Goal: Transaction & Acquisition: Obtain resource

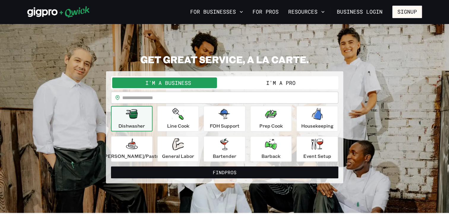
click at [283, 84] on button "I'm a Pro" at bounding box center [281, 83] width 113 height 11
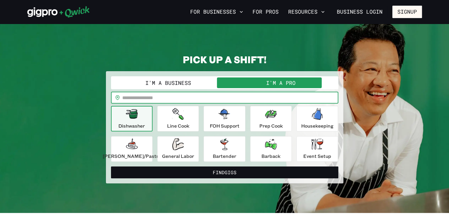
click at [206, 94] on input "text" at bounding box center [230, 98] width 216 height 12
type input "*****"
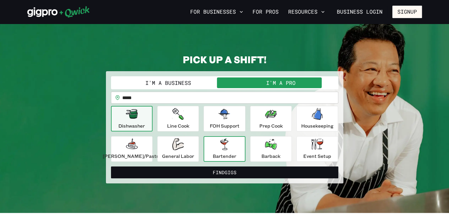
click at [224, 146] on icon "button" at bounding box center [224, 144] width 8 height 12
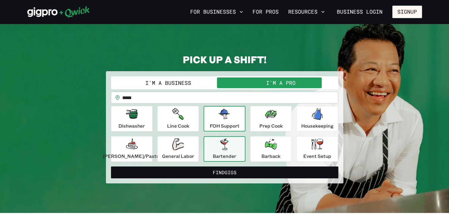
click at [225, 130] on button "FOH Support" at bounding box center [225, 119] width 42 height 26
click at [226, 143] on icon "button" at bounding box center [224, 144] width 8 height 12
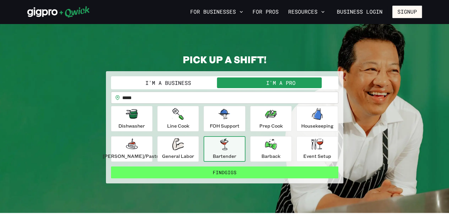
click at [245, 170] on button "Find Gigs" at bounding box center [224, 173] width 227 height 12
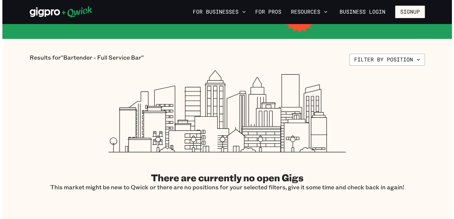
scroll to position [120, 0]
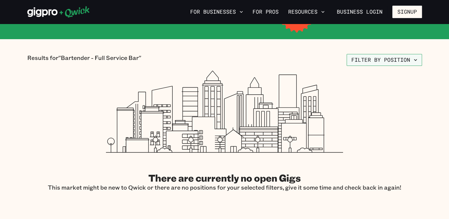
click at [390, 59] on button "Filter by position" at bounding box center [384, 60] width 75 height 12
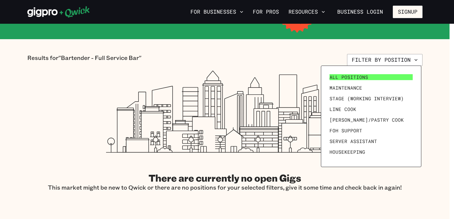
click at [340, 77] on span "All Positions" at bounding box center [348, 77] width 39 height 6
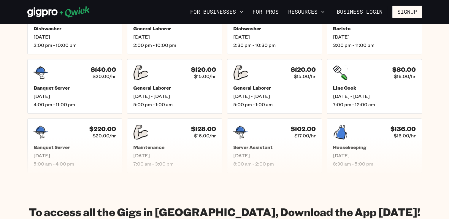
scroll to position [291, 0]
drag, startPoint x: 95, startPoint y: 97, endPoint x: 81, endPoint y: 88, distance: 16.2
click at [81, 88] on h5 "Banquet Server" at bounding box center [75, 88] width 86 height 6
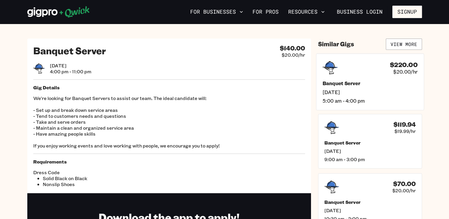
drag, startPoint x: 378, startPoint y: 78, endPoint x: 348, endPoint y: 62, distance: 34.2
click at [348, 62] on div "$220.00 $20.00/hr" at bounding box center [370, 67] width 95 height 15
click at [264, 15] on link "For Pros" at bounding box center [265, 12] width 31 height 10
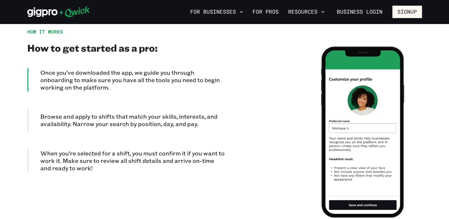
scroll to position [527, 0]
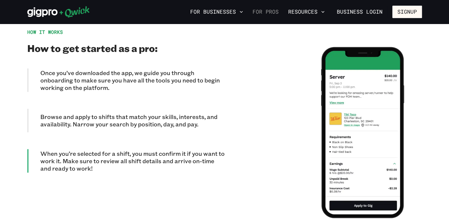
click at [260, 7] on link "For Pros" at bounding box center [265, 12] width 31 height 10
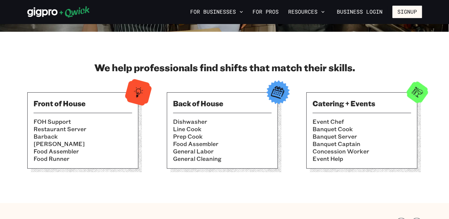
scroll to position [0, 0]
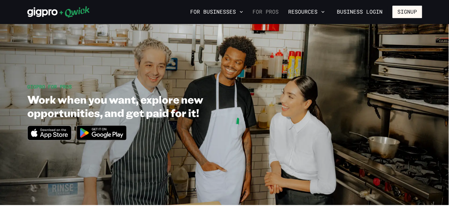
click at [256, 12] on link "For Pros" at bounding box center [265, 12] width 31 height 10
click at [306, 12] on button "Resources" at bounding box center [306, 12] width 41 height 10
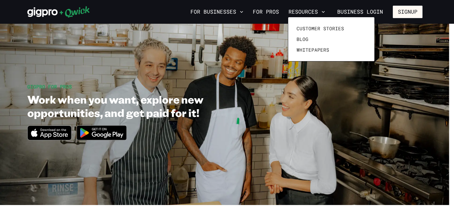
click at [293, 49] on div "Customer stories Blog Whitepapers" at bounding box center [331, 39] width 87 height 45
click at [306, 48] on span "Whitepapers" at bounding box center [312, 50] width 33 height 6
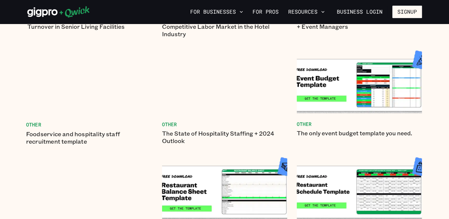
scroll to position [117, 0]
